Goal: Task Accomplishment & Management: Complete application form

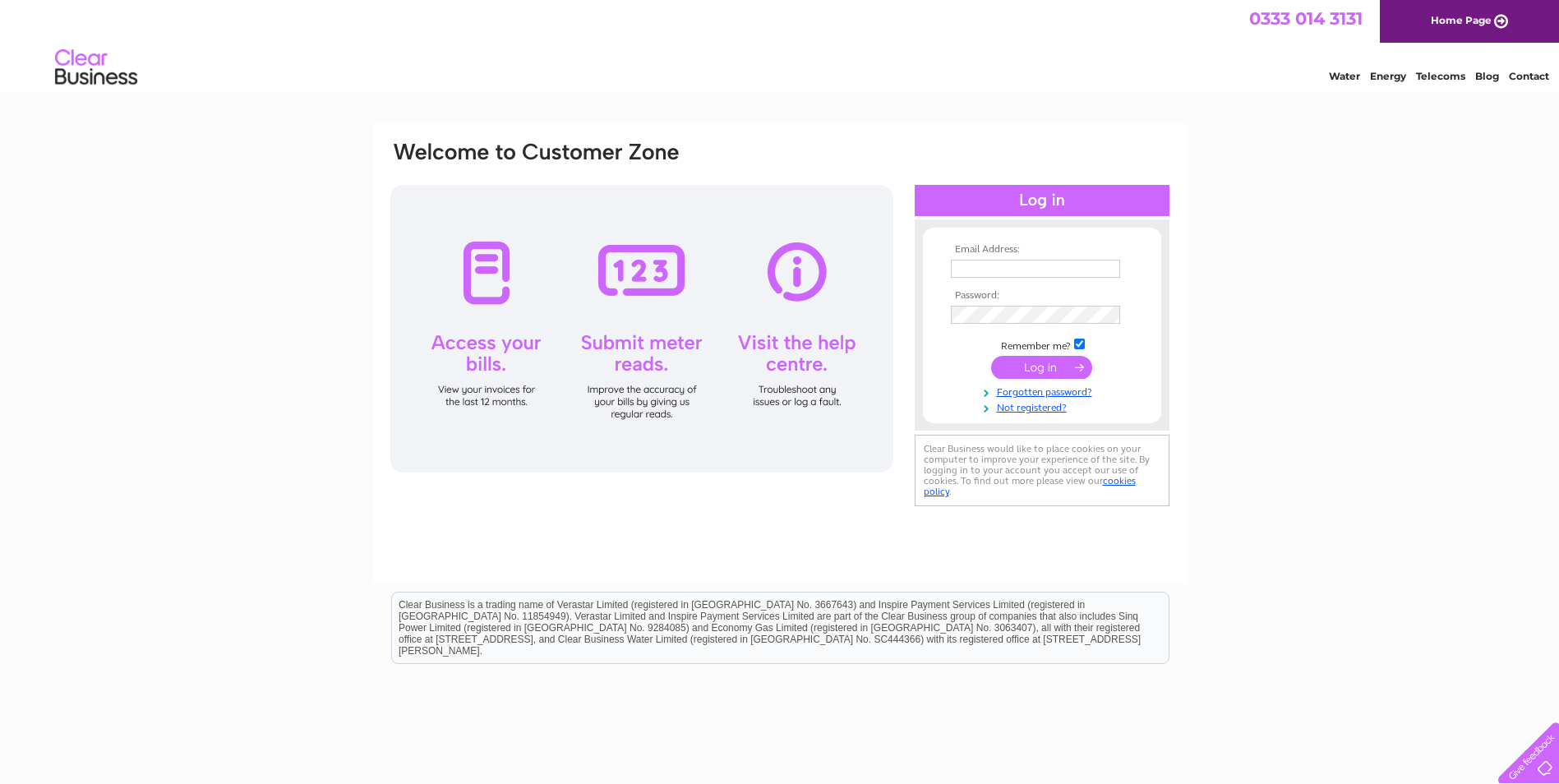
click at [994, 262] on input "text" at bounding box center [1035, 268] width 169 height 18
type input "amyhamilton@1stclasscare.co.uk"
click at [1019, 411] on link "Not registered?" at bounding box center [1044, 408] width 187 height 16
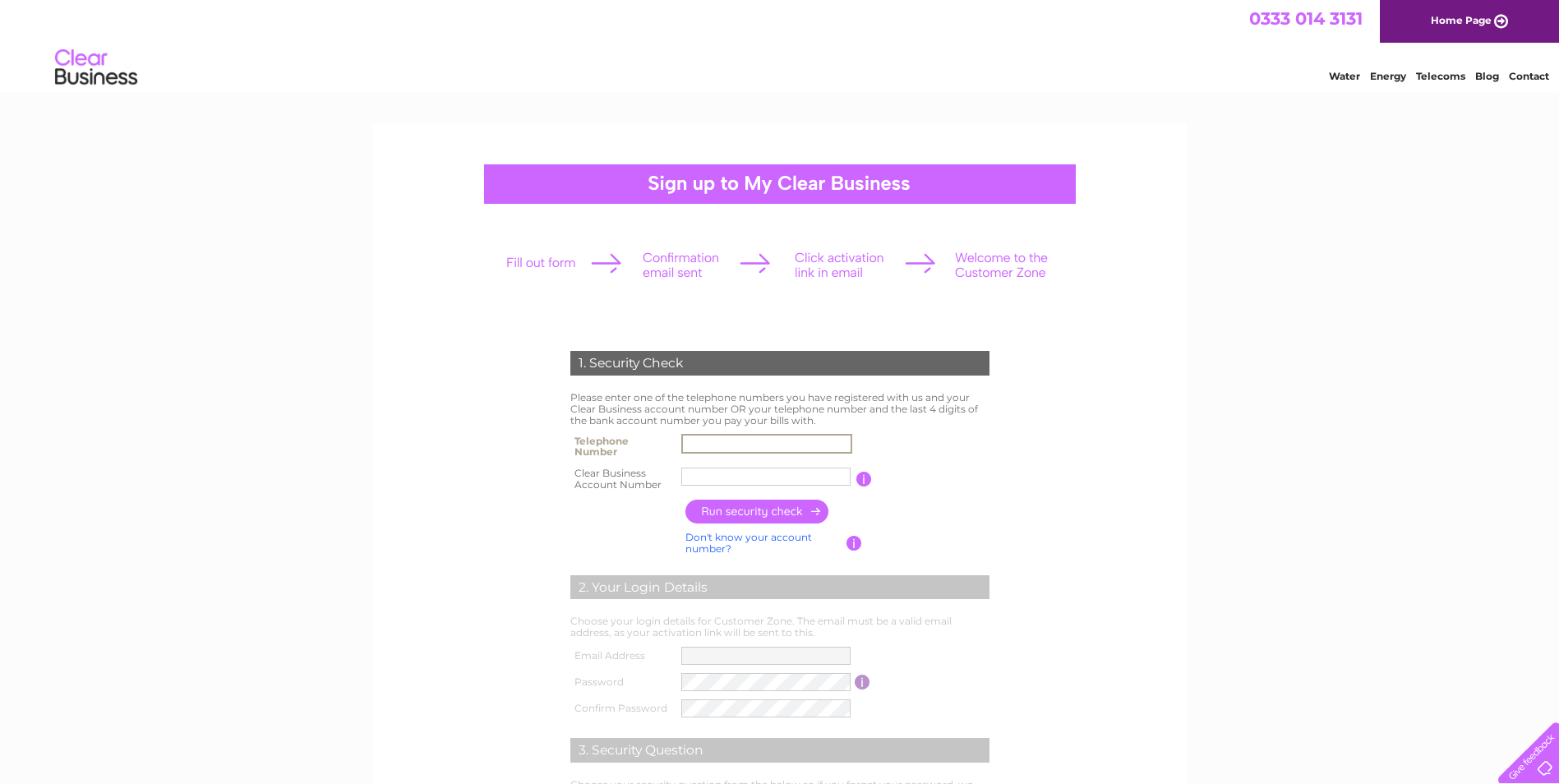
click at [699, 437] on input "text" at bounding box center [766, 443] width 171 height 19
type input "01506412698"
click at [691, 474] on input "text" at bounding box center [766, 476] width 171 height 19
type input "1129041"
click at [783, 514] on input "button" at bounding box center [758, 511] width 145 height 24
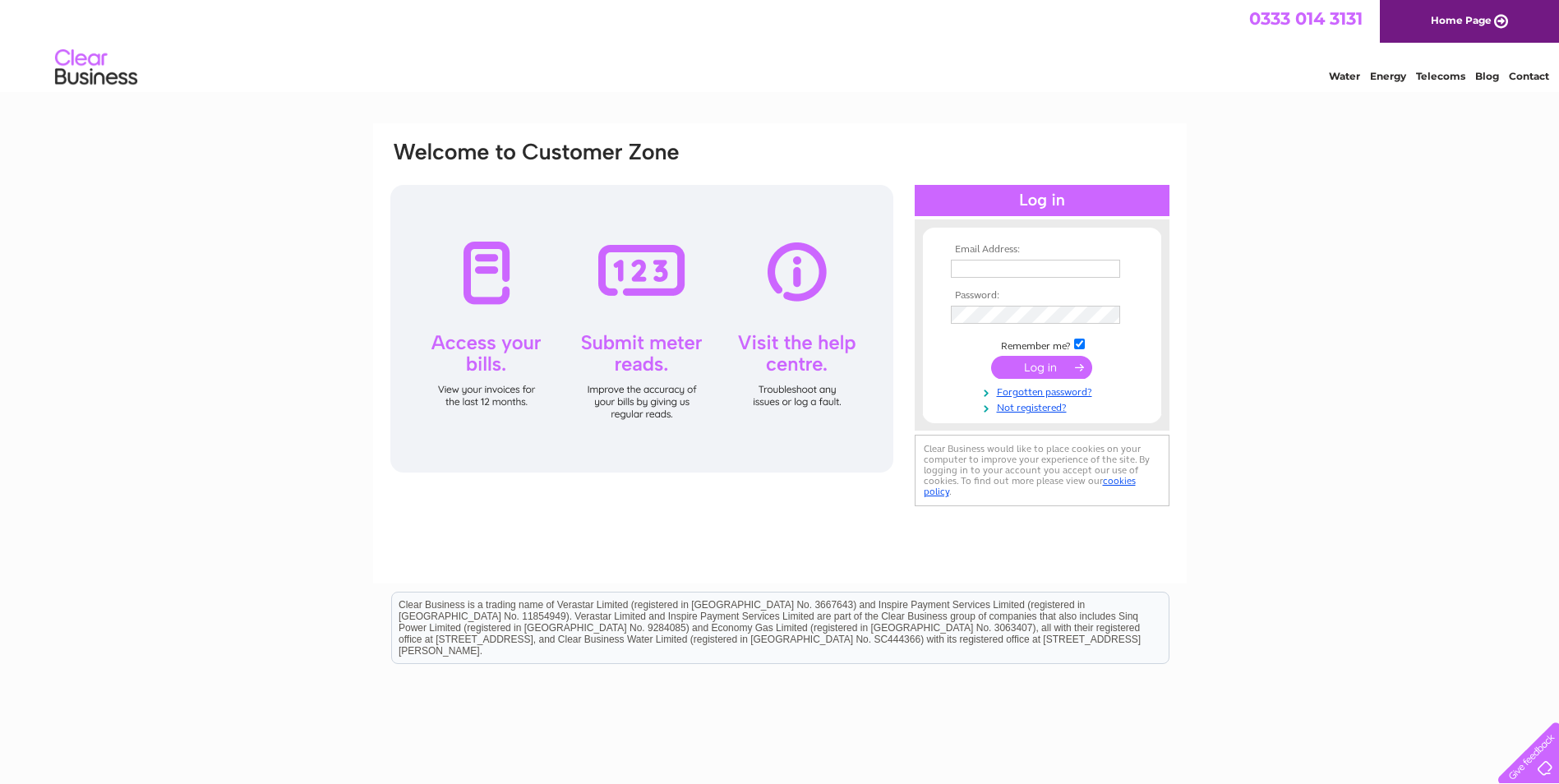
click at [1036, 269] on input "text" at bounding box center [1035, 268] width 169 height 18
type input "[EMAIL_ADDRESS][DOMAIN_NAME]"
click at [991, 358] on input "submit" at bounding box center [1042, 368] width 101 height 23
click at [1110, 263] on input "[EMAIL_ADDRESS][DOMAIN_NAME]" at bounding box center [1035, 268] width 169 height 18
drag, startPoint x: 955, startPoint y: 271, endPoint x: 1179, endPoint y: 279, distance: 224.1
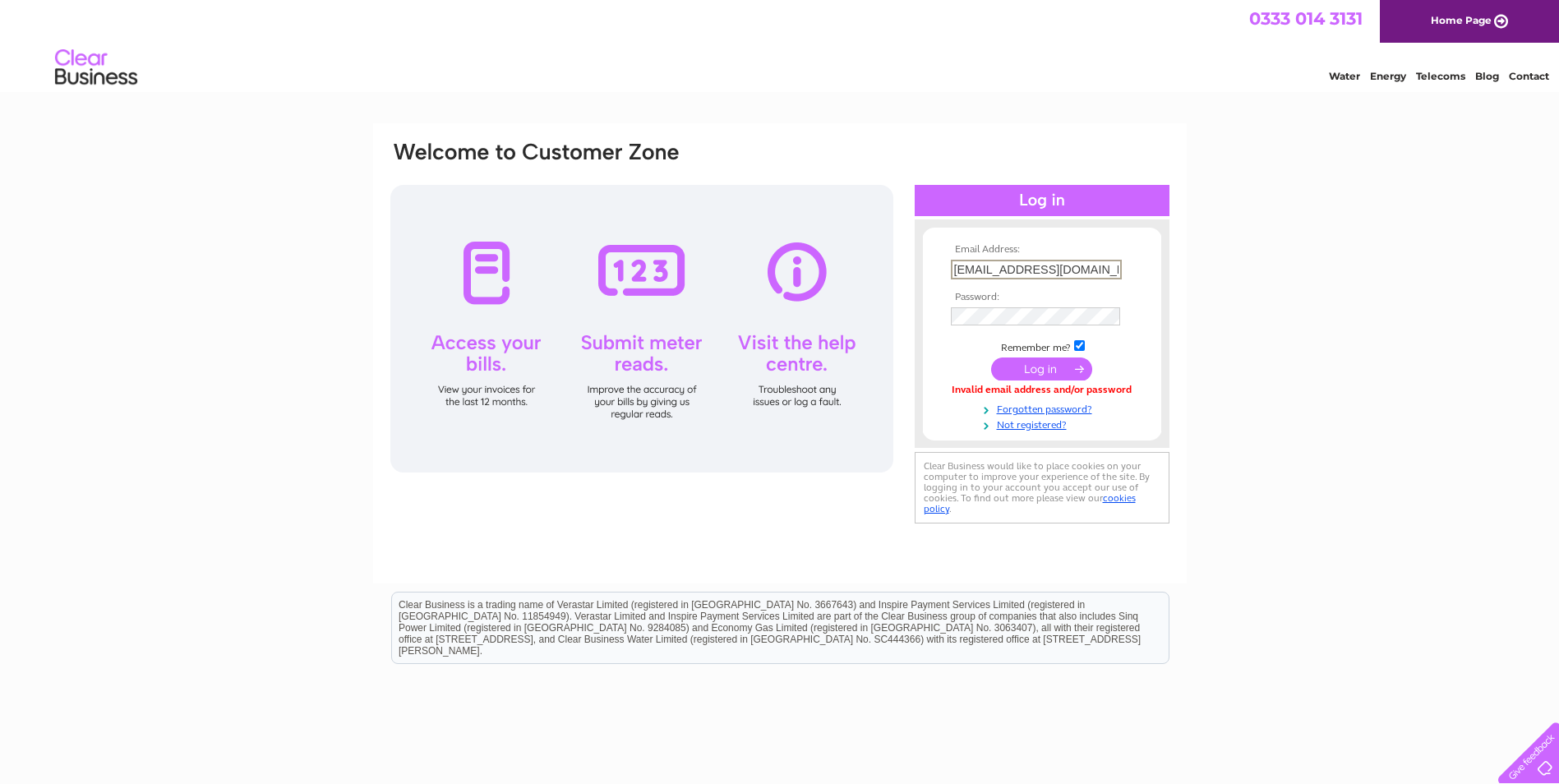
click at [1179, 279] on div "Email Address: [EMAIL_ADDRESS][DOMAIN_NAME] Password:" at bounding box center [779, 353] width 814 height 460
